Goal: Download file/media

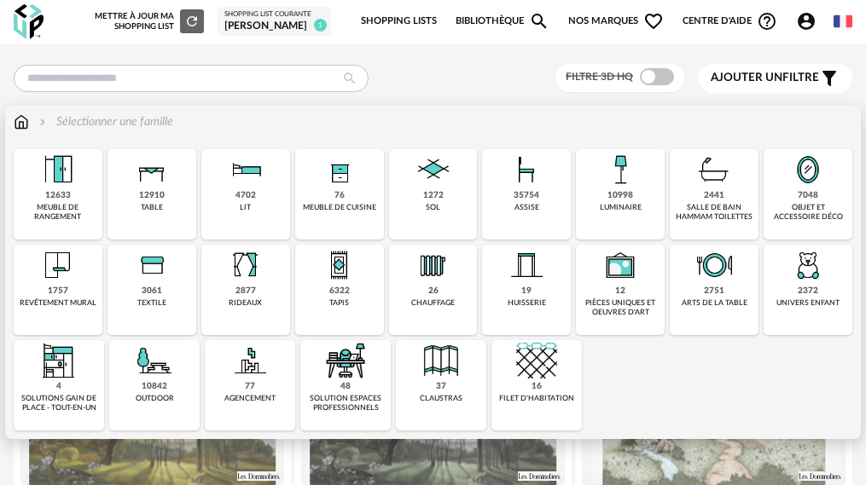
click at [607, 196] on div "10998" at bounding box center [620, 195] width 26 height 11
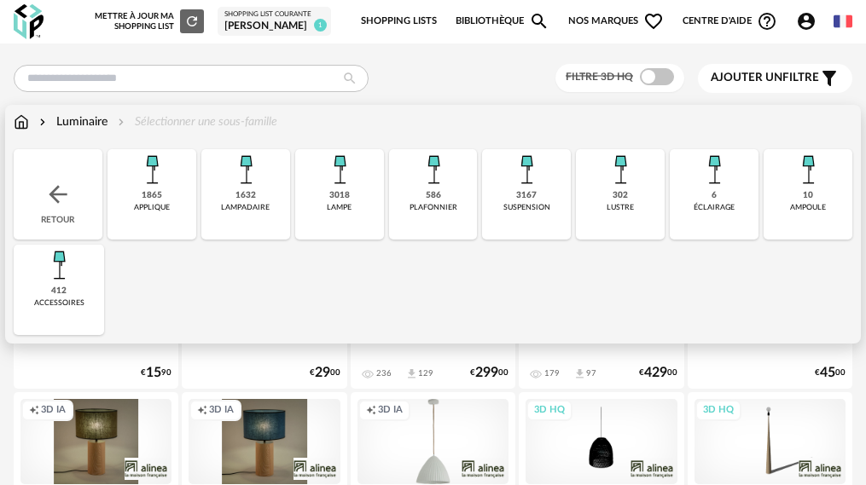
click at [612, 199] on div "302" at bounding box center [619, 195] width 15 height 11
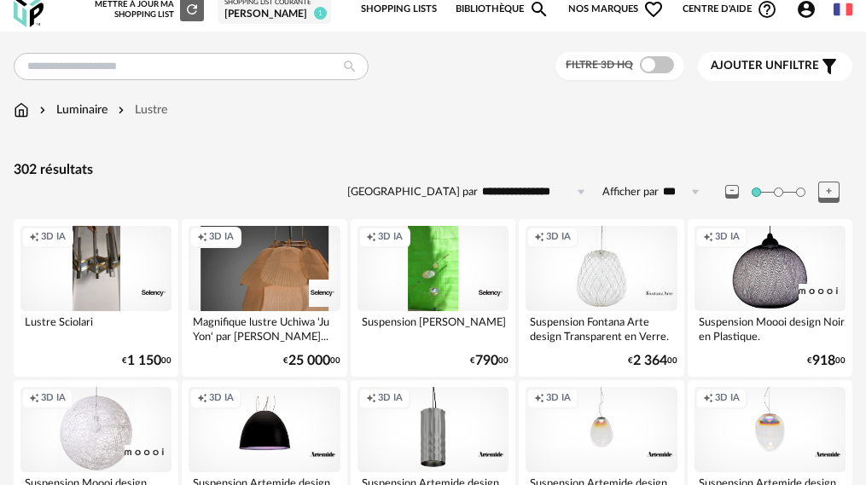
scroll to position [85, 0]
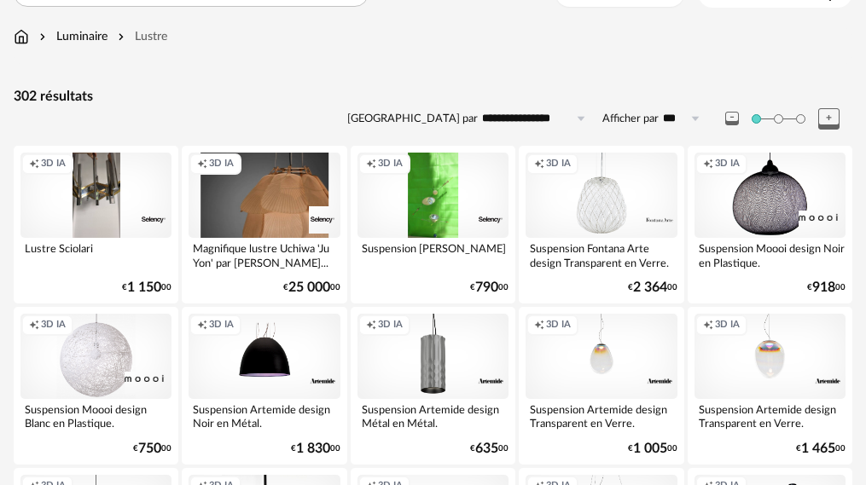
click at [594, 203] on div "Creation icon 3D IA" at bounding box center [600, 195] width 151 height 85
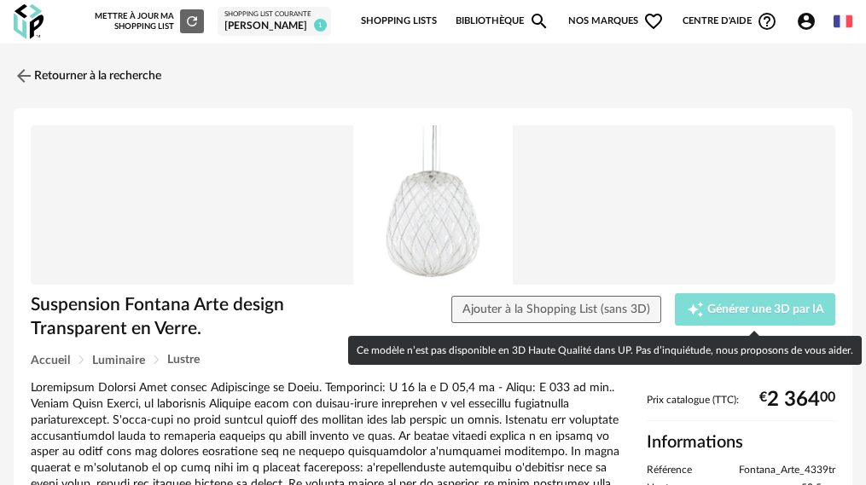
click at [715, 316] on span "Générer une 3D par IA" at bounding box center [765, 310] width 117 height 12
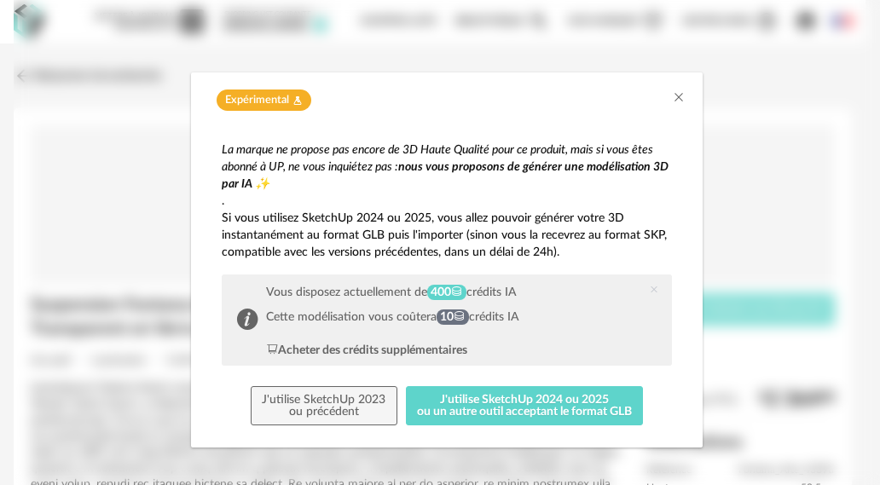
scroll to position [5, 0]
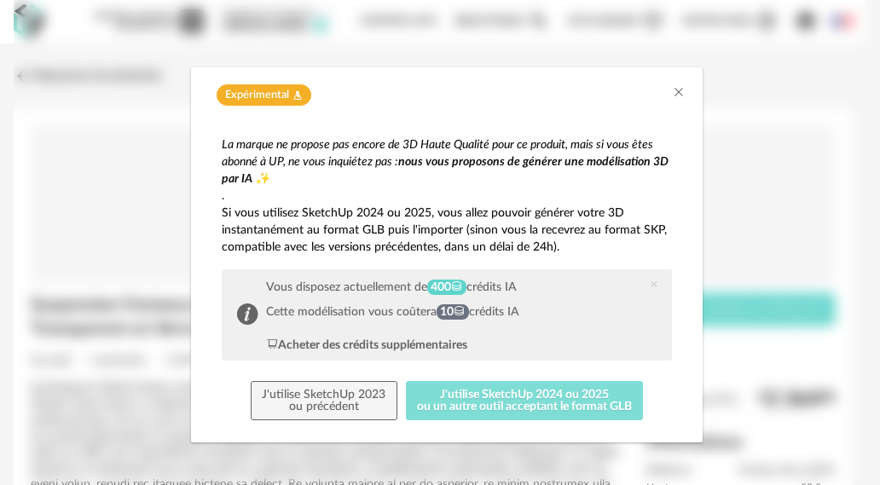
click at [477, 410] on button "J'utilise SketchUp 2024 ou 2025 ou un autre outil acceptant le format GLB" at bounding box center [525, 400] width 238 height 39
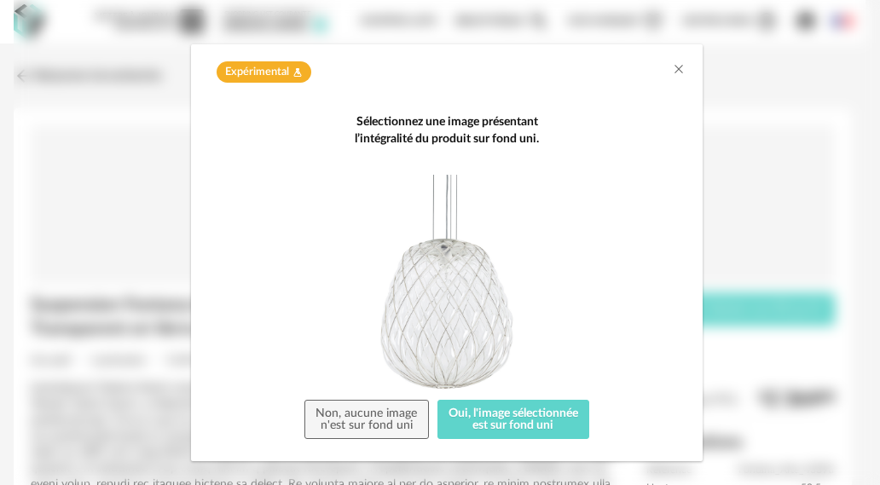
scroll to position [47, 0]
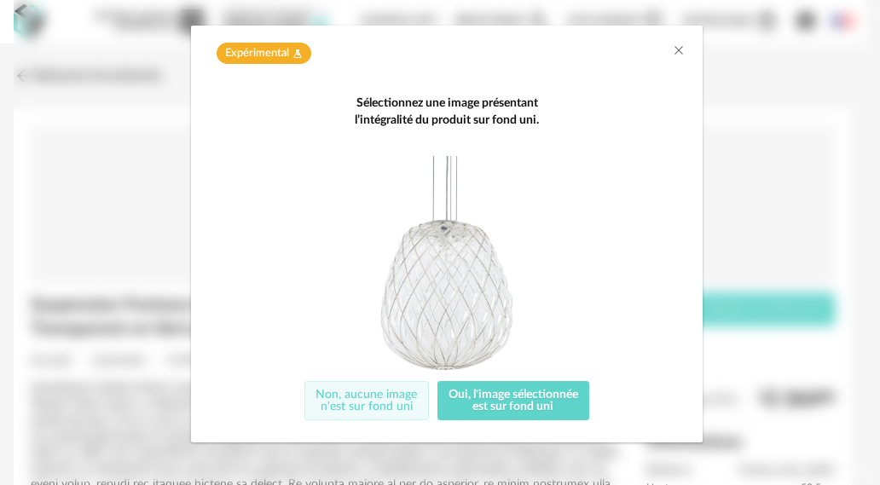
drag, startPoint x: 374, startPoint y: 410, endPoint x: 590, endPoint y: 277, distance: 254.2
click at [590, 277] on div "Sélectionnez une image présentant l’intégralité du produit sur fond uni. Non, a…" at bounding box center [447, 258] width 450 height 326
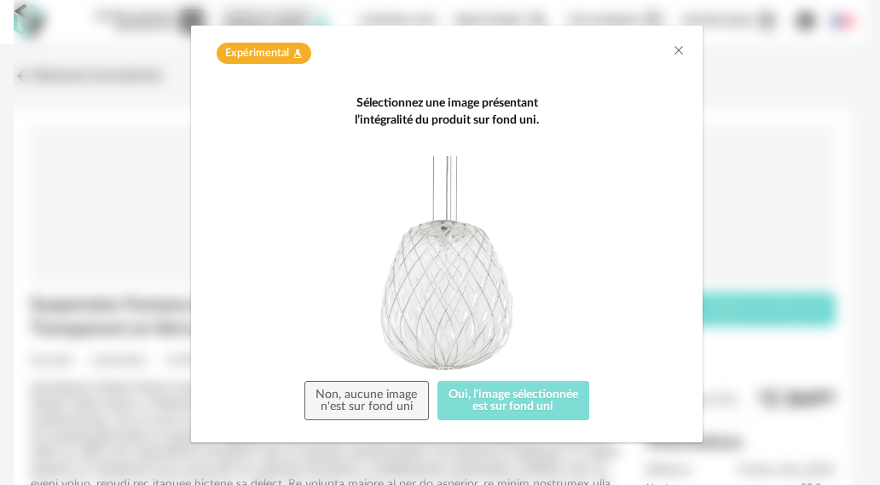
click at [525, 402] on button "Oui, l'image sélectionnée est sur fond uni" at bounding box center [513, 400] width 153 height 39
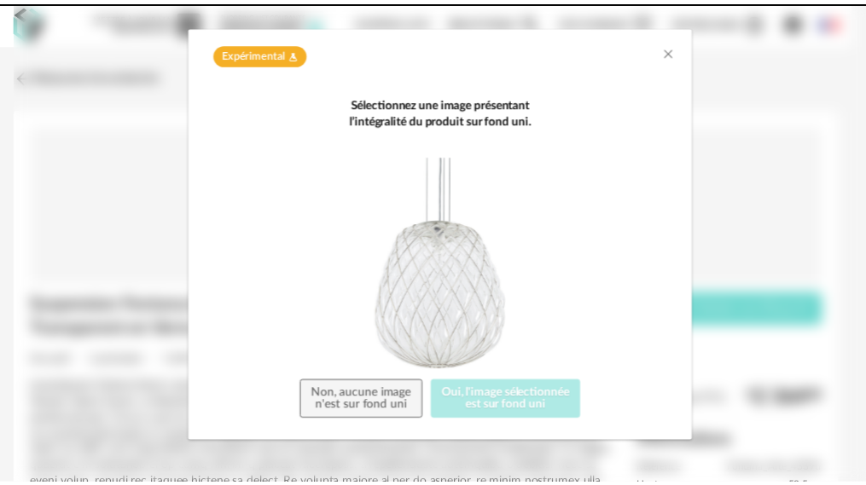
scroll to position [0, 0]
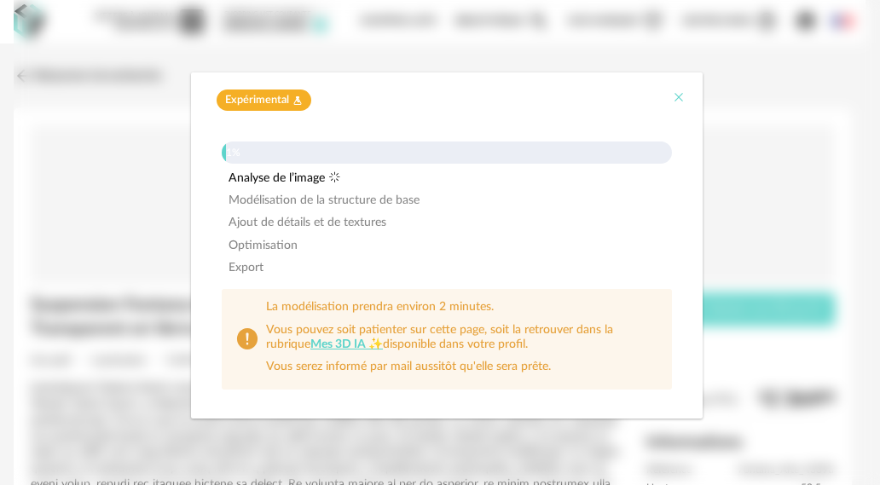
click at [683, 93] on icon "Close" at bounding box center [679, 97] width 14 height 14
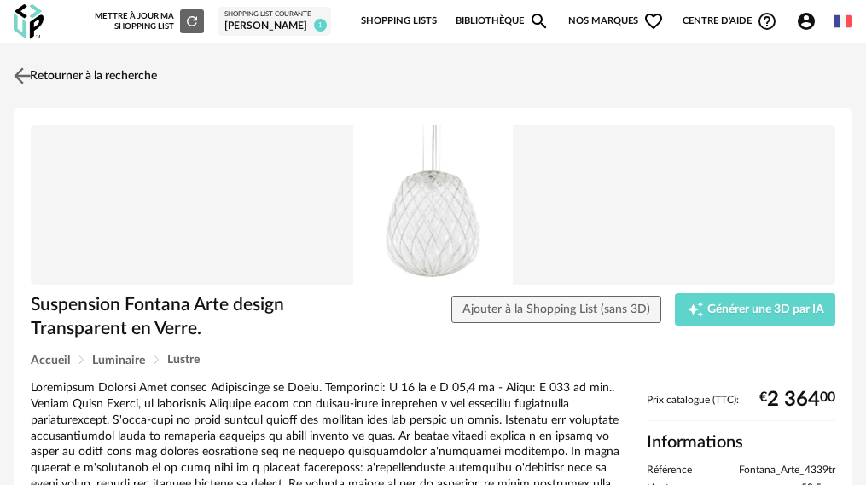
click at [21, 78] on img at bounding box center [22, 75] width 25 height 25
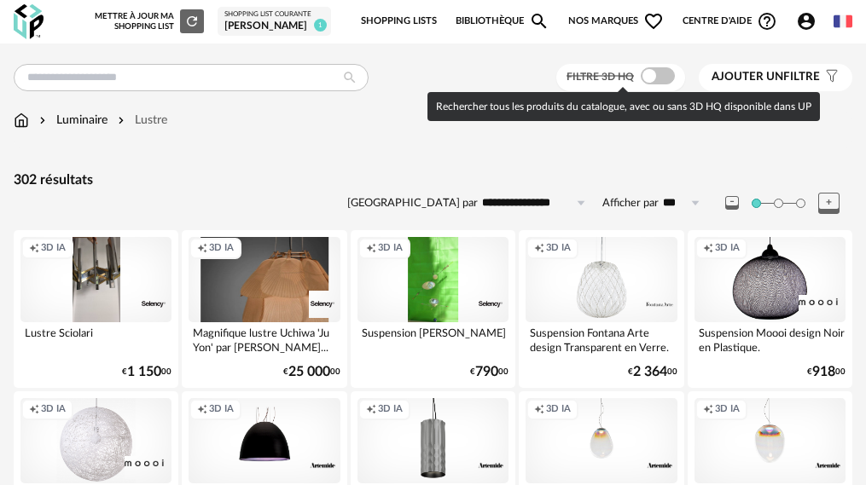
click at [654, 80] on span at bounding box center [657, 75] width 34 height 17
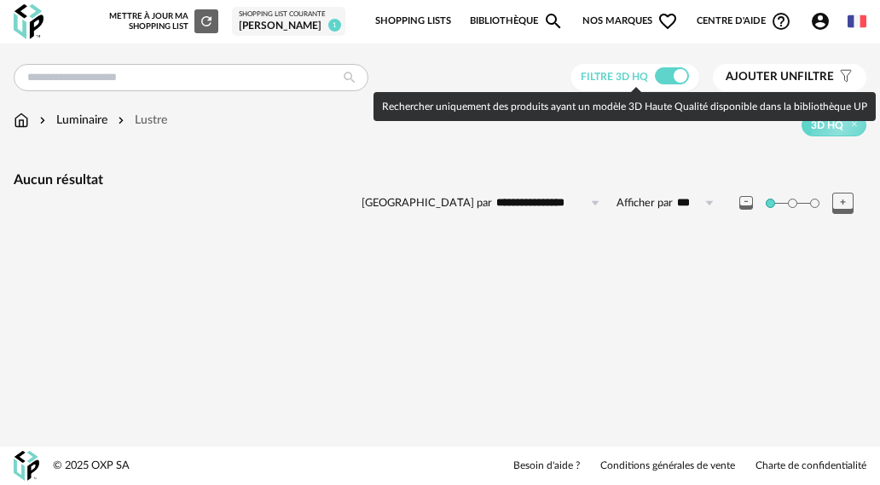
click at [669, 82] on span at bounding box center [672, 75] width 34 height 17
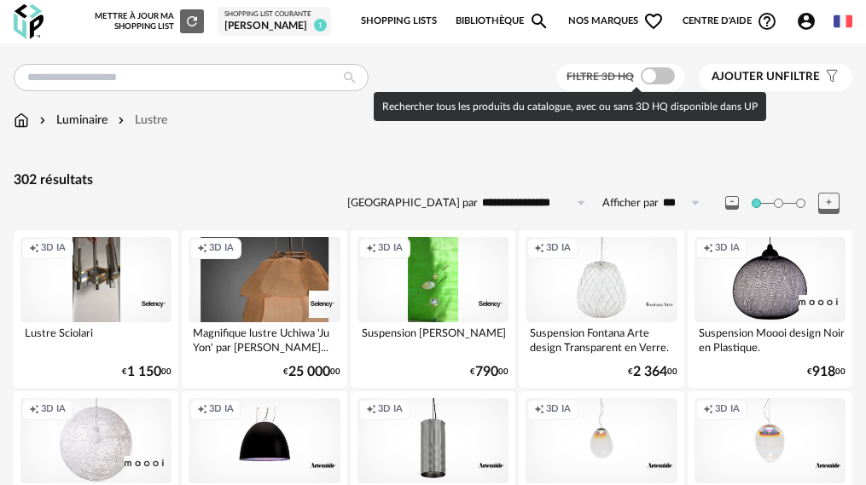
click at [646, 82] on span at bounding box center [657, 75] width 34 height 17
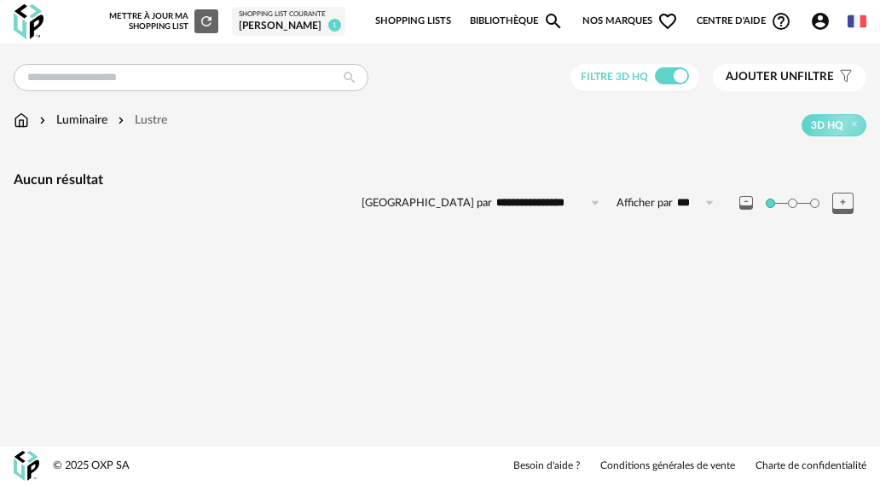
click at [89, 126] on div "Luminaire" at bounding box center [72, 120] width 72 height 17
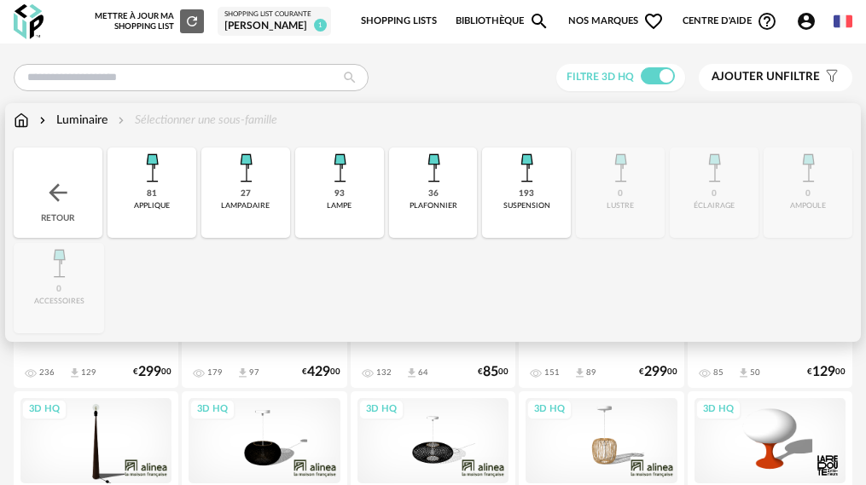
click at [506, 180] on img at bounding box center [526, 168] width 41 height 41
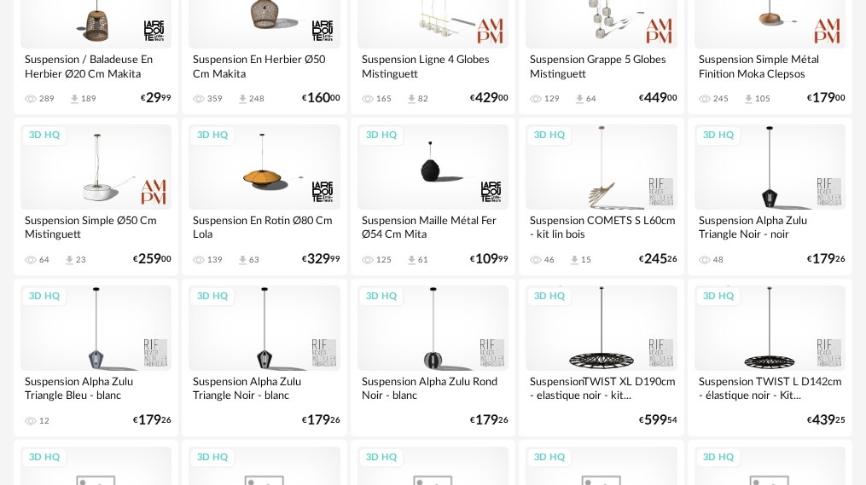
scroll to position [1109, 0]
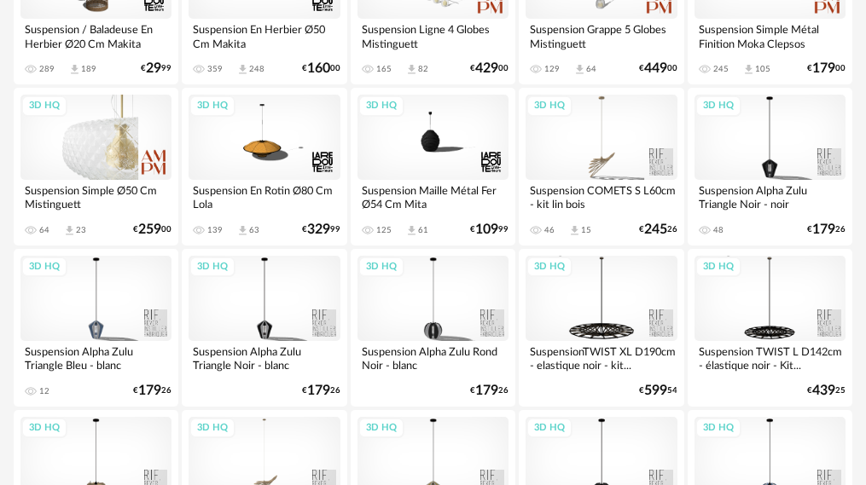
click at [104, 147] on div "3D HQ" at bounding box center [95, 137] width 151 height 85
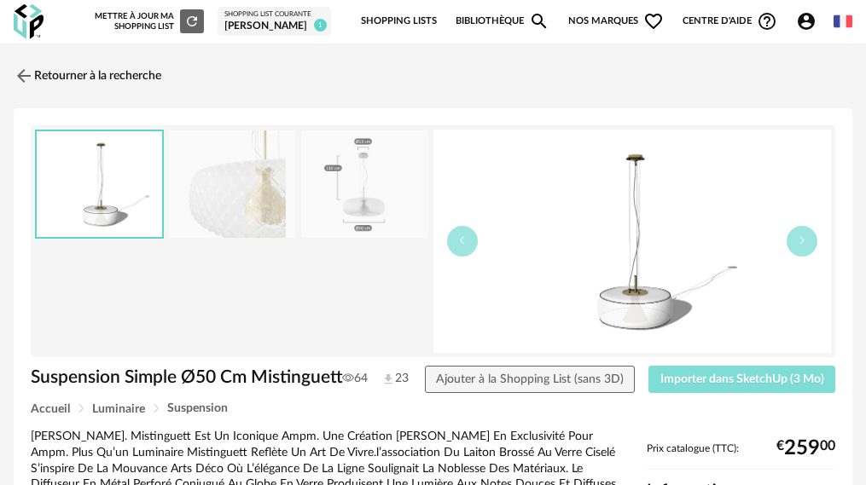
click at [706, 386] on button "Importer dans SketchUp (3 Mo)" at bounding box center [741, 379] width 187 height 27
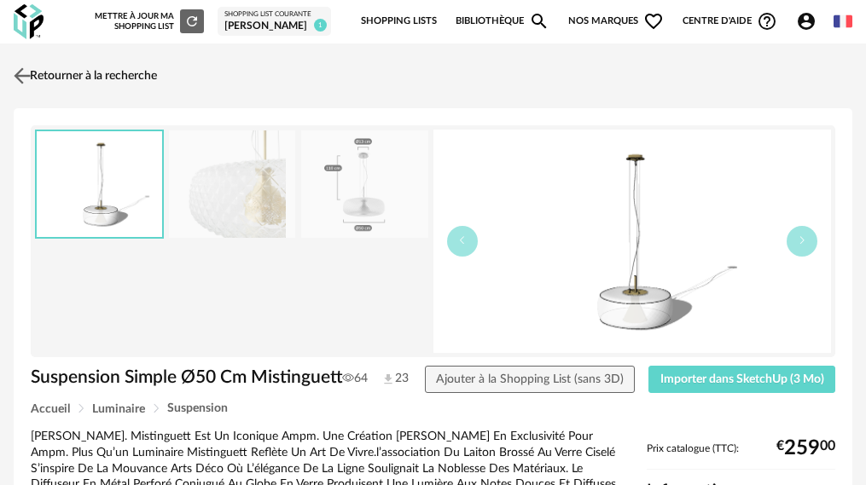
click at [27, 74] on img at bounding box center [22, 75] width 25 height 25
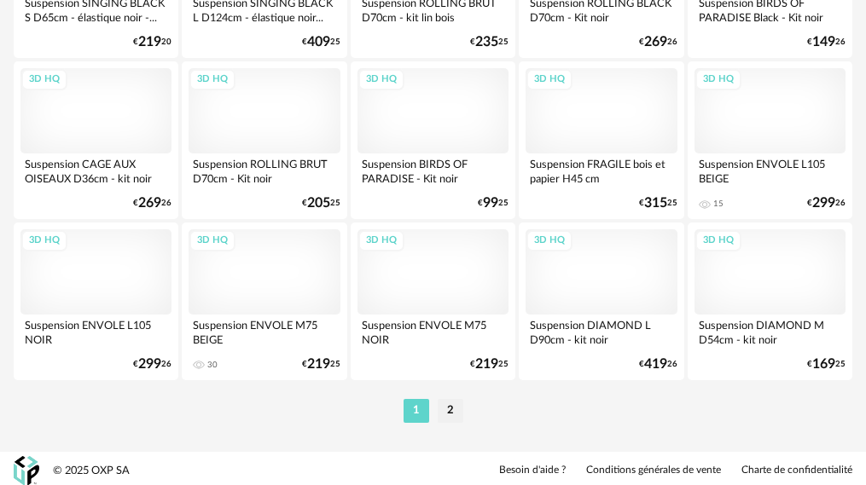
scroll to position [3072, 0]
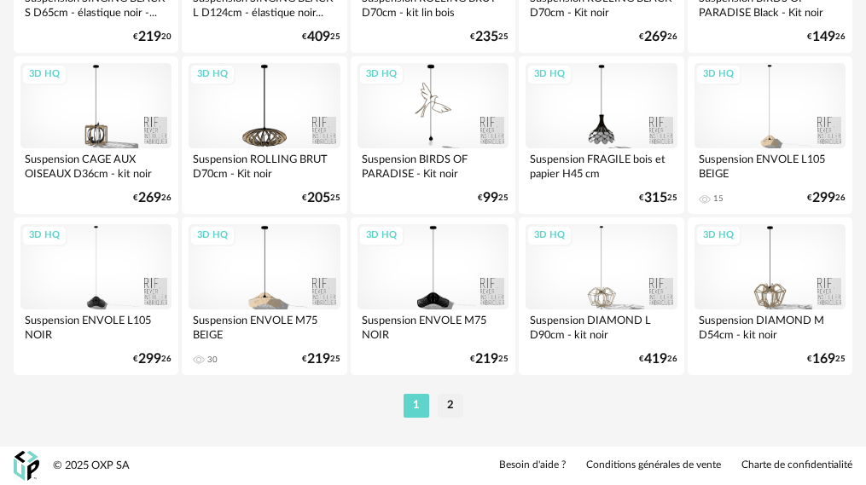
click at [449, 408] on li "2" at bounding box center [450, 406] width 26 height 24
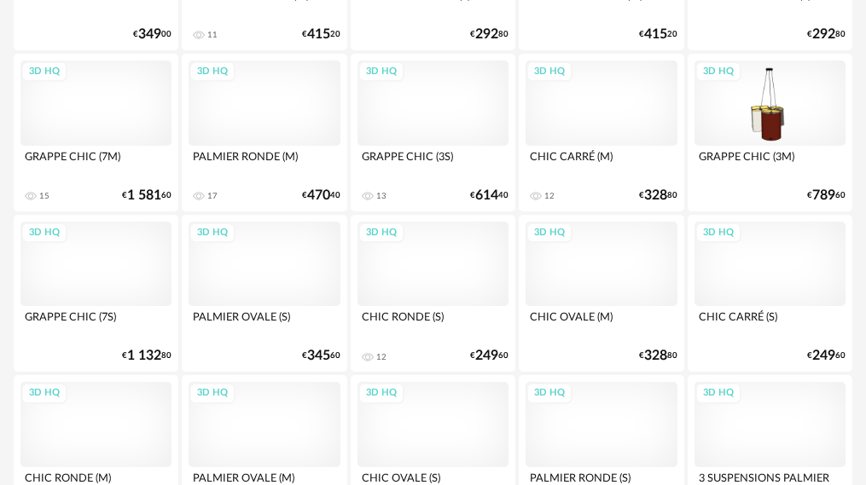
scroll to position [1950, 0]
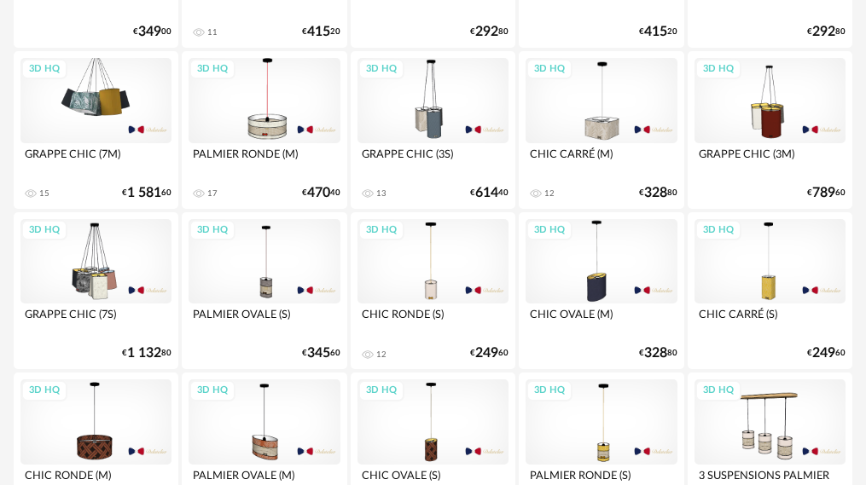
click at [107, 101] on div "3D HQ" at bounding box center [95, 100] width 151 height 85
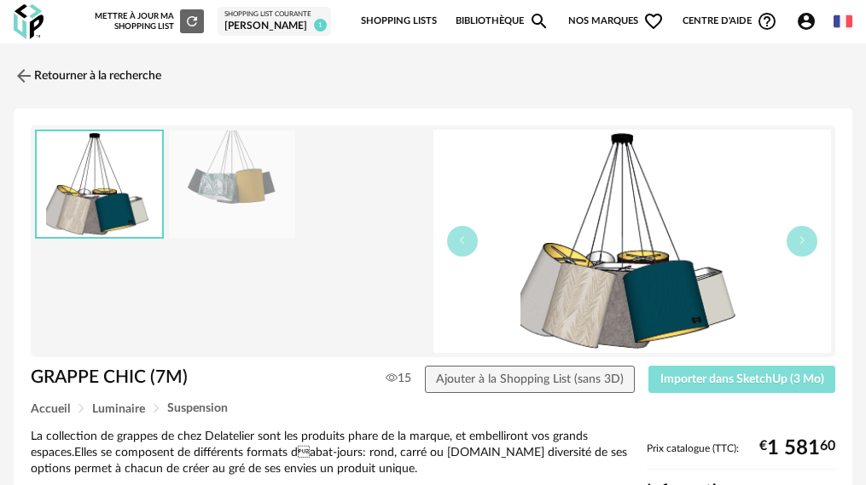
click at [773, 383] on span "Importer dans SketchUp (3 Mo)" at bounding box center [742, 380] width 164 height 12
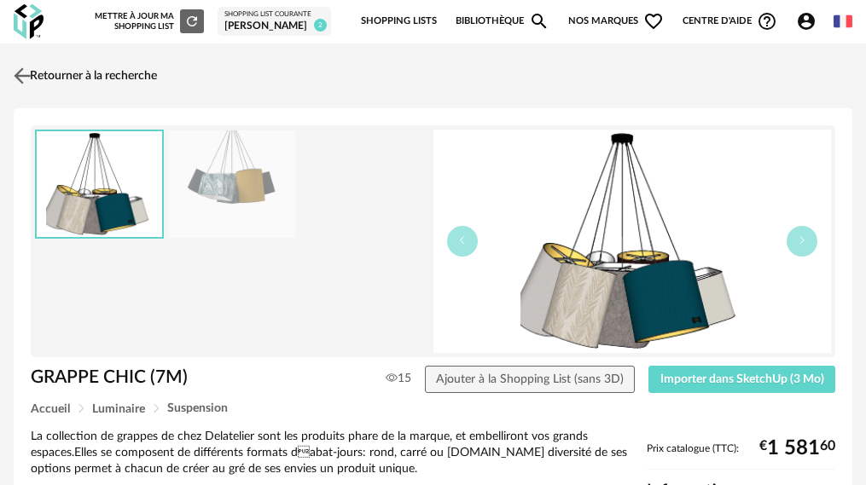
click at [18, 75] on img at bounding box center [22, 75] width 25 height 25
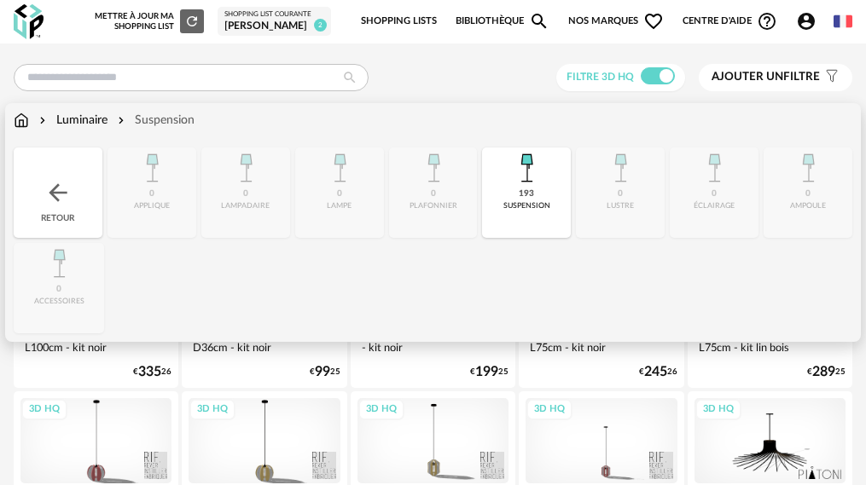
click at [24, 121] on img at bounding box center [21, 120] width 15 height 17
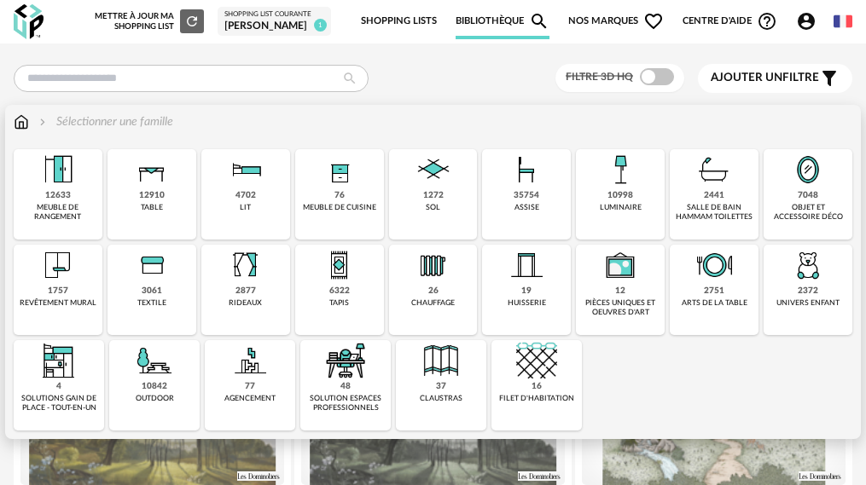
click at [513, 194] on div "35754" at bounding box center [526, 195] width 26 height 11
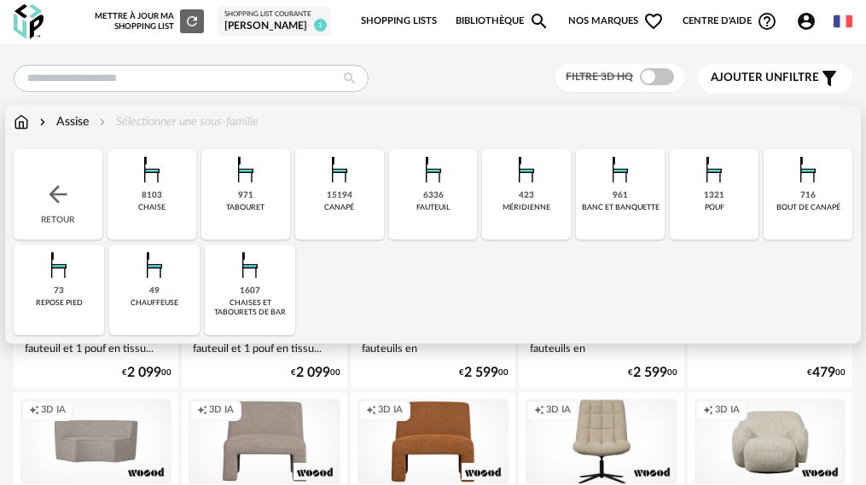
click at [139, 177] on img at bounding box center [151, 169] width 41 height 41
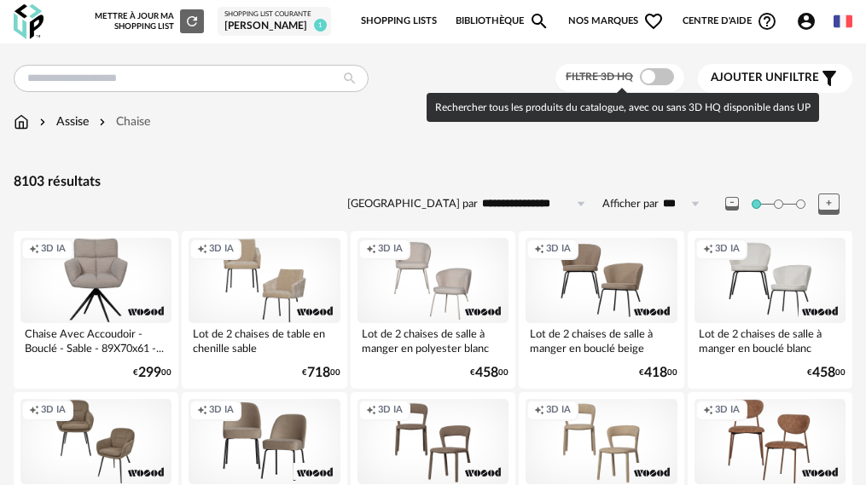
click at [657, 78] on span at bounding box center [657, 76] width 34 height 17
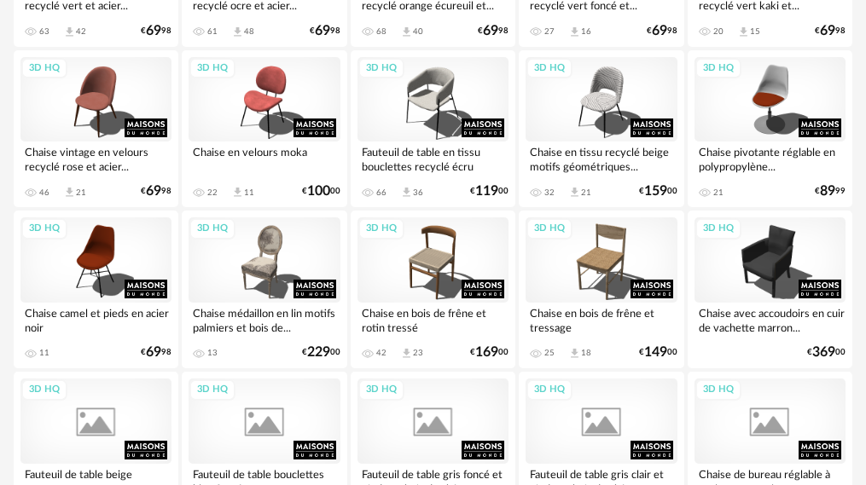
scroll to position [1620, 0]
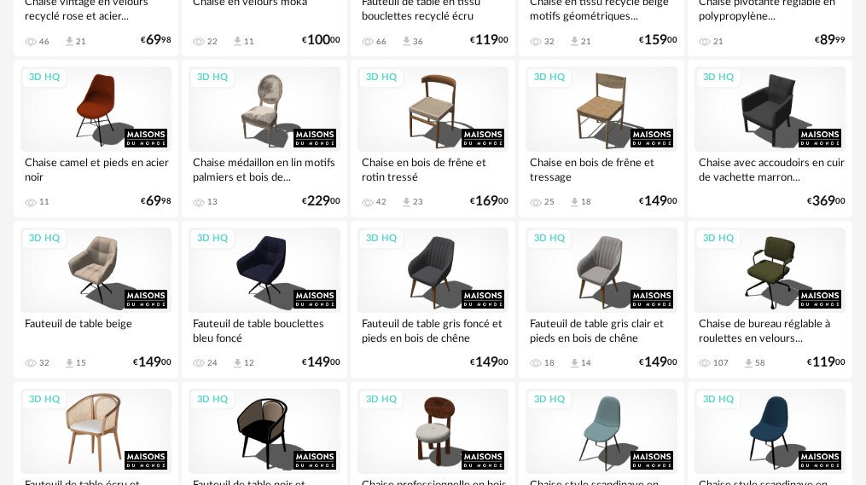
click at [107, 425] on div "3D HQ" at bounding box center [95, 431] width 151 height 85
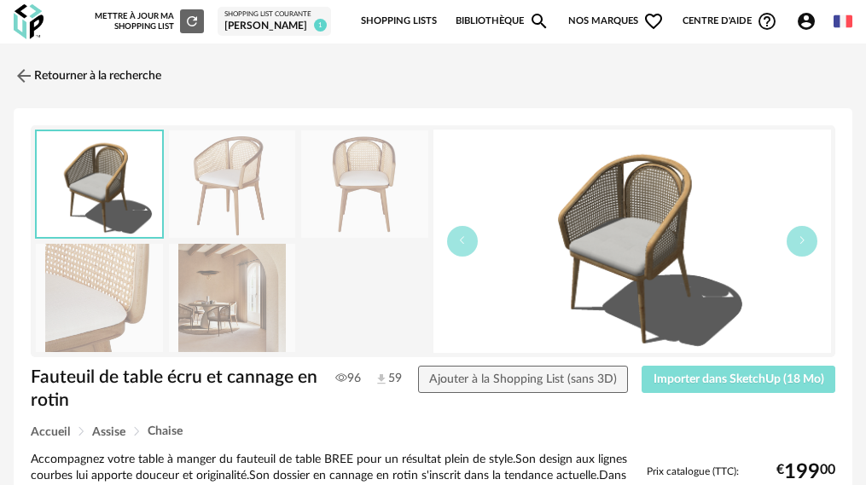
click at [686, 371] on button "Importer dans SketchUp (18 Mo)" at bounding box center [738, 379] width 194 height 27
